Goal: Information Seeking & Learning: Learn about a topic

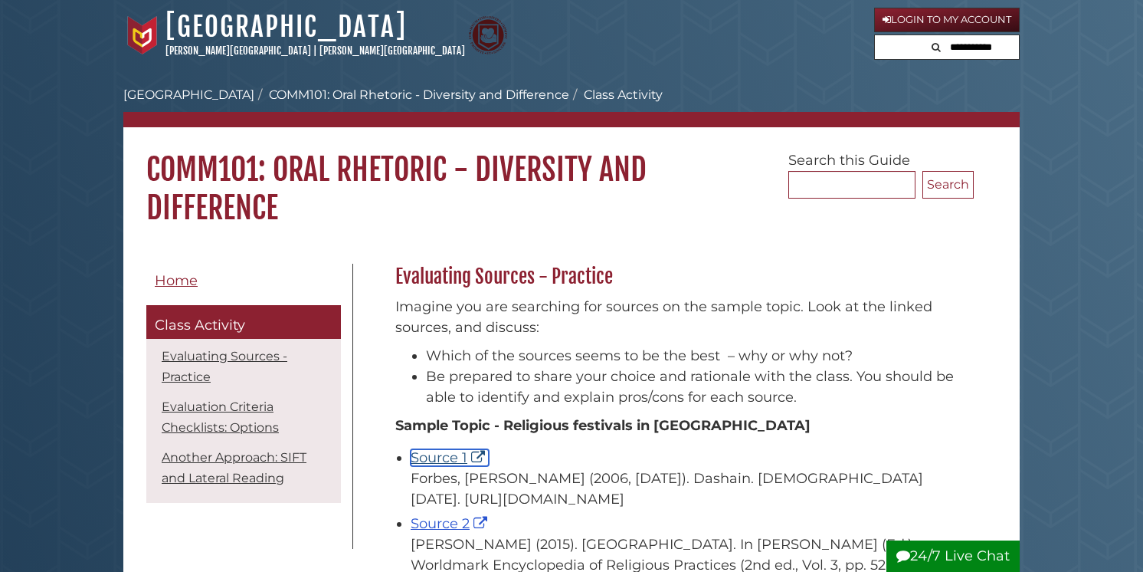
click at [463, 457] on link "Source 1" at bounding box center [450, 457] width 78 height 17
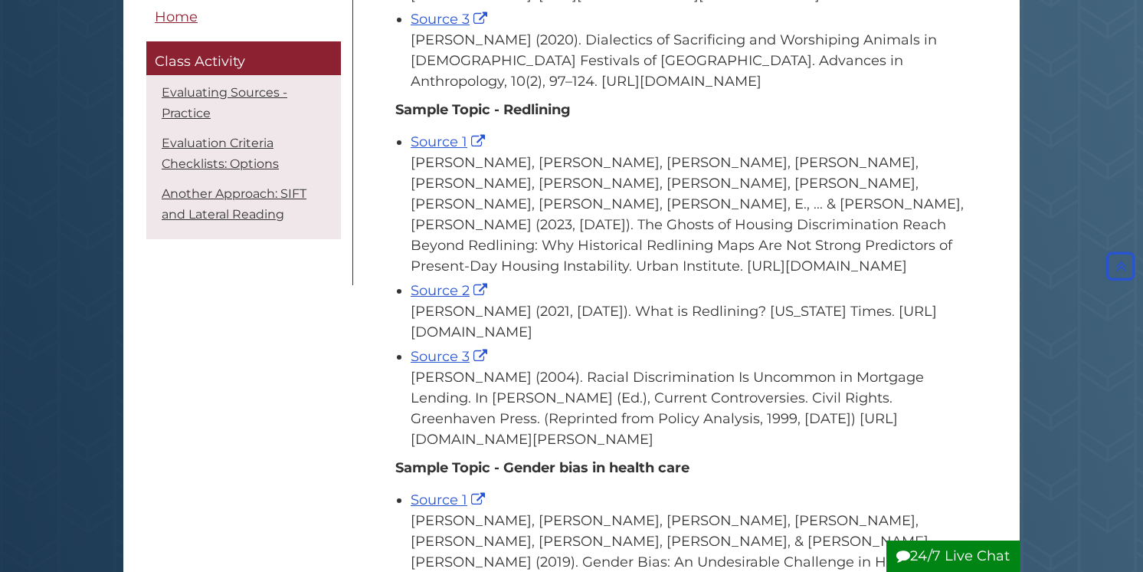
scroll to position [581, 0]
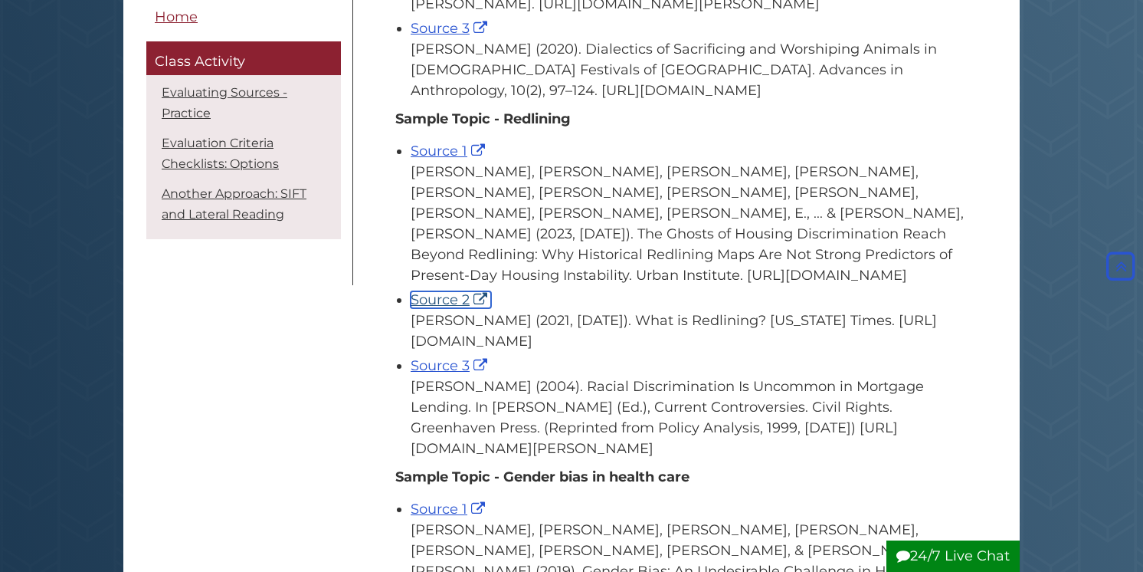
click at [453, 308] on link "Source 2" at bounding box center [451, 299] width 80 height 17
click at [448, 374] on link "Source 3" at bounding box center [451, 365] width 80 height 17
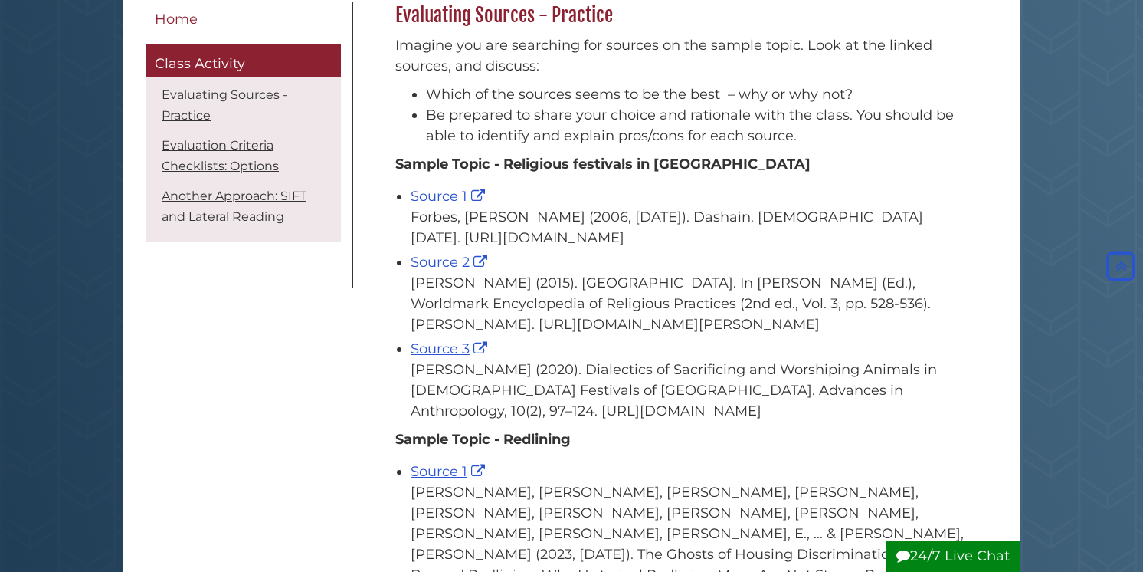
scroll to position [262, 0]
click at [452, 356] on link "Source 3" at bounding box center [451, 347] width 80 height 17
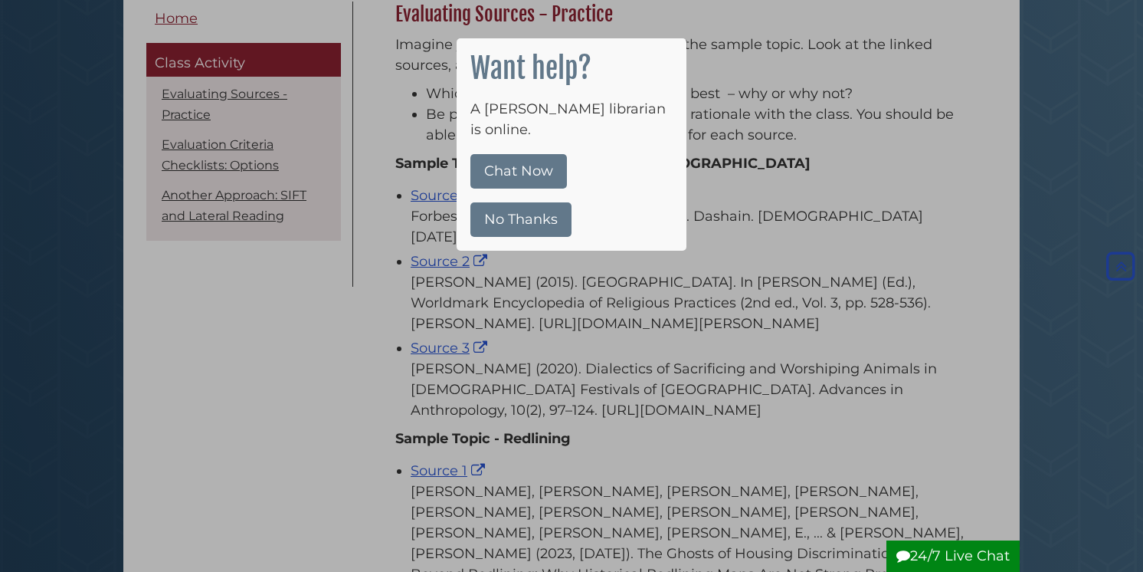
click at [523, 202] on button "No Thanks" at bounding box center [520, 219] width 101 height 34
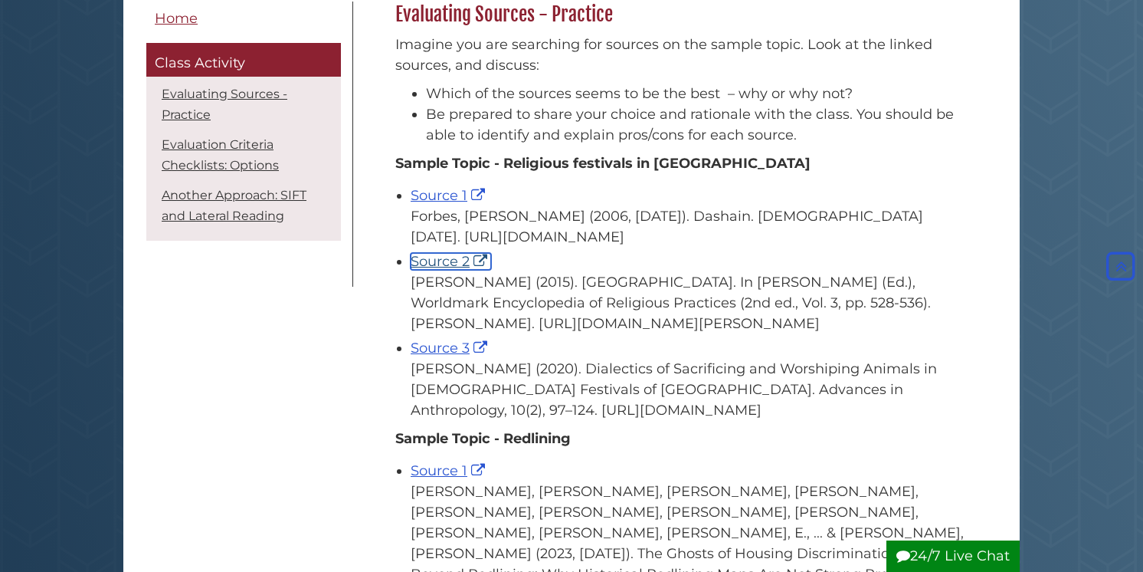
click at [449, 270] on link "Source 2" at bounding box center [451, 261] width 80 height 17
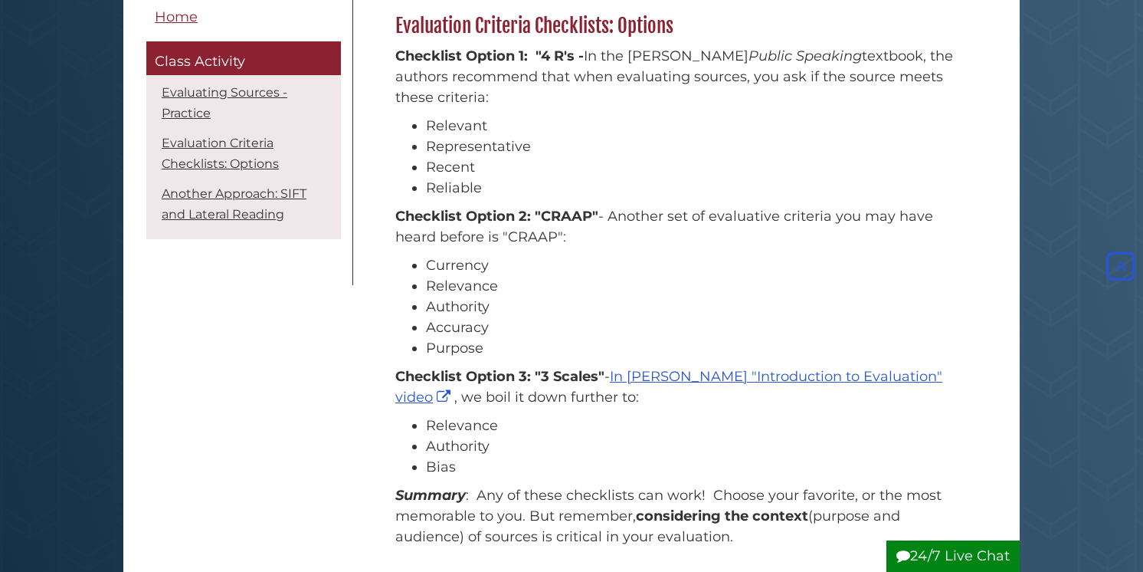
scroll to position [1331, 0]
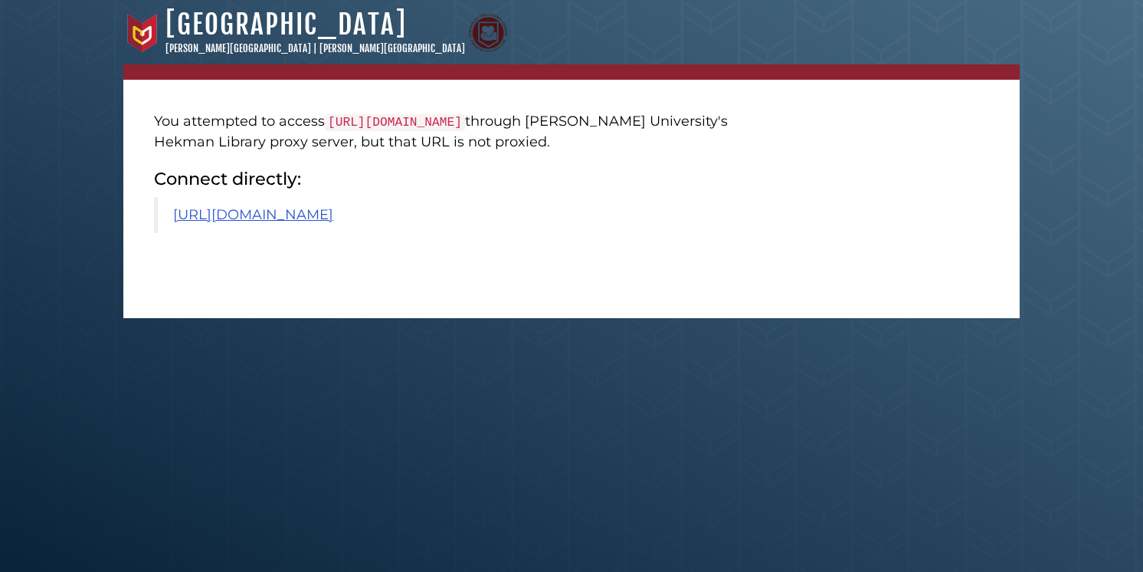
click at [367, 117] on code "https://www.scirp.org/journal/paperinformation?paperid=99935" at bounding box center [395, 122] width 140 height 17
click at [309, 223] on link "https://www.scirp.org/journal/paperinformation?paperid=99935" at bounding box center [253, 214] width 160 height 17
